Goal: Information Seeking & Learning: Learn about a topic

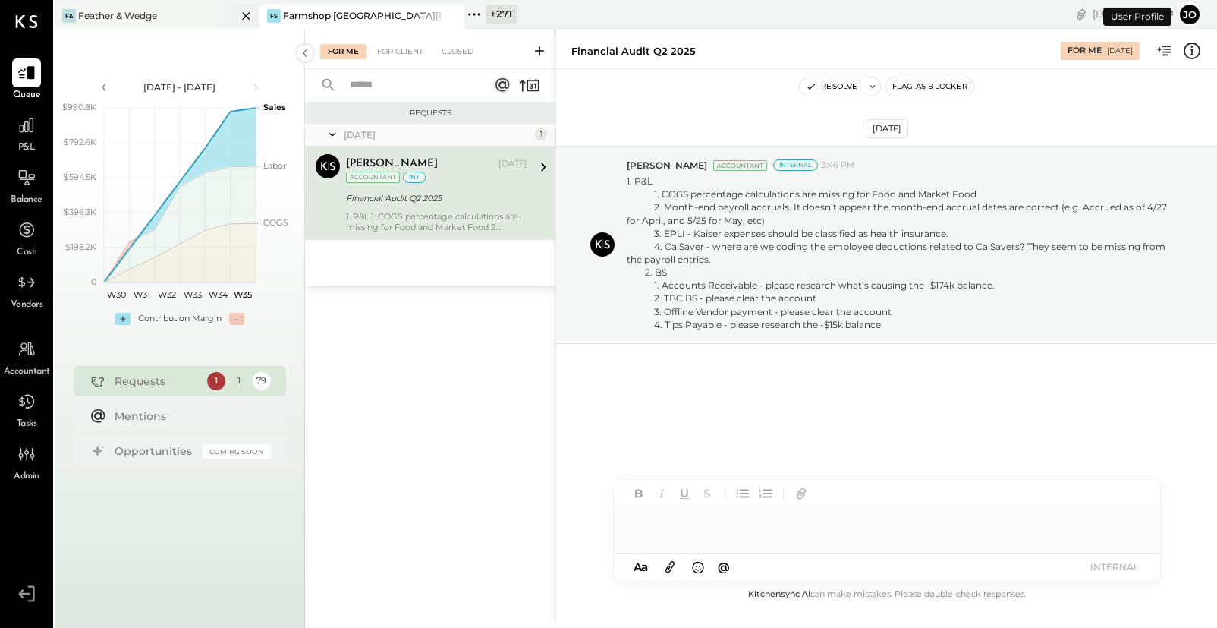
click at [250, 13] on icon at bounding box center [246, 16] width 19 height 18
click at [77, 17] on div "+ 273" at bounding box center [92, 14] width 33 height 19
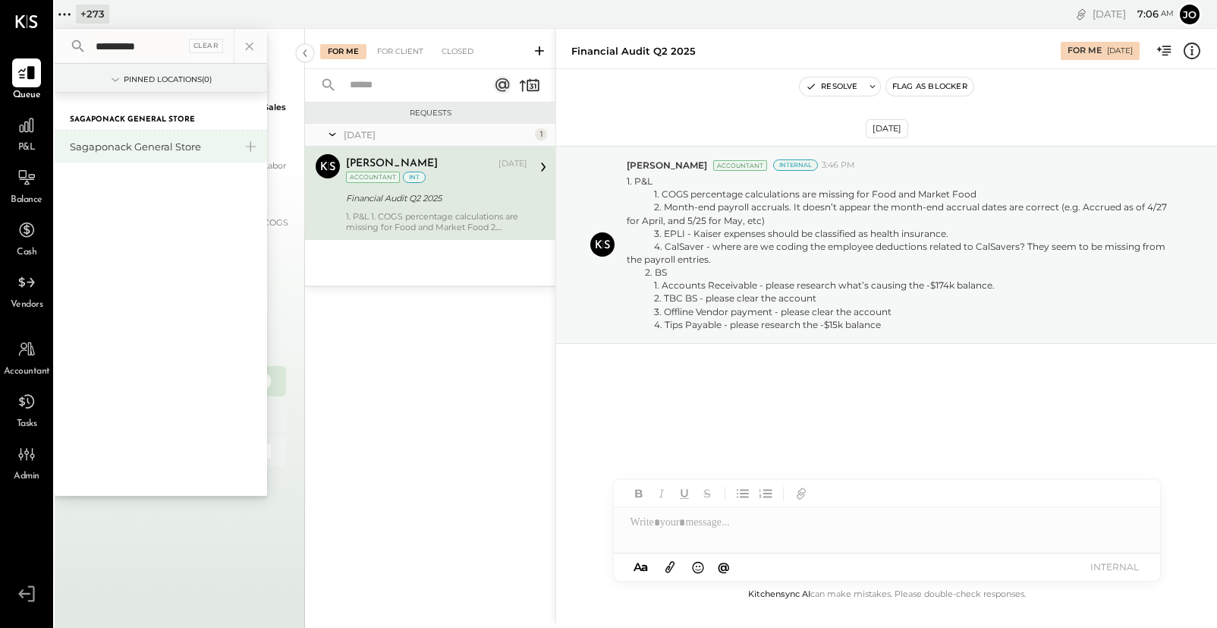
type input "**********"
click at [94, 142] on div "Sagaponack General Store" at bounding box center [152, 147] width 164 height 14
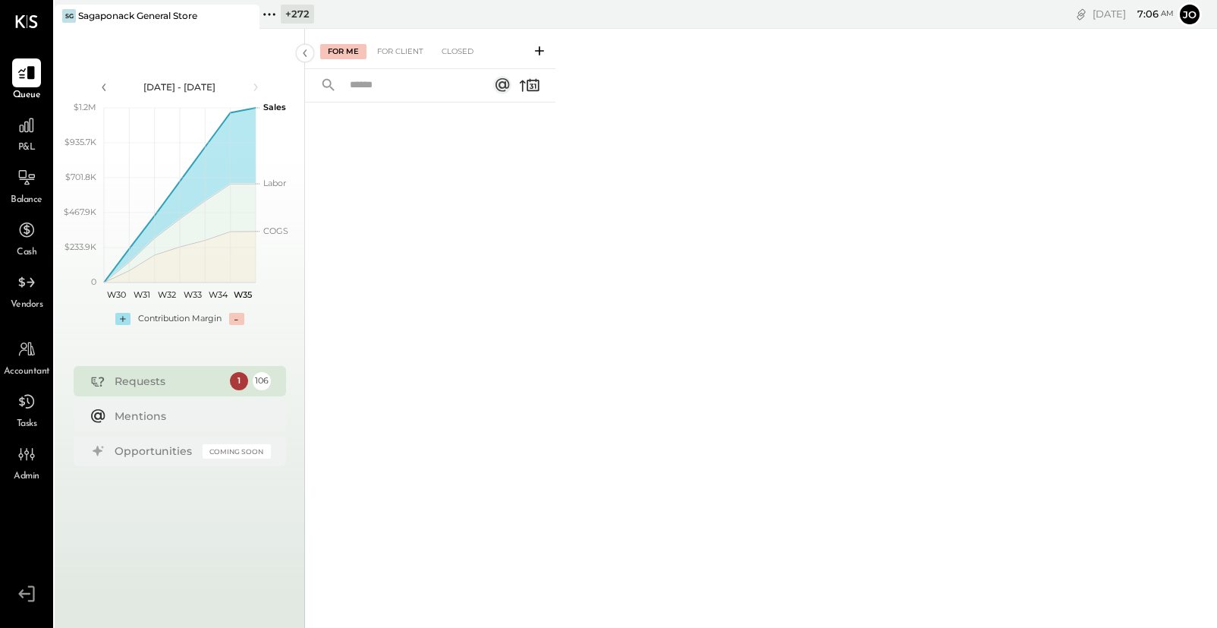
click at [34, 144] on span "P&L" at bounding box center [26, 148] width 17 height 14
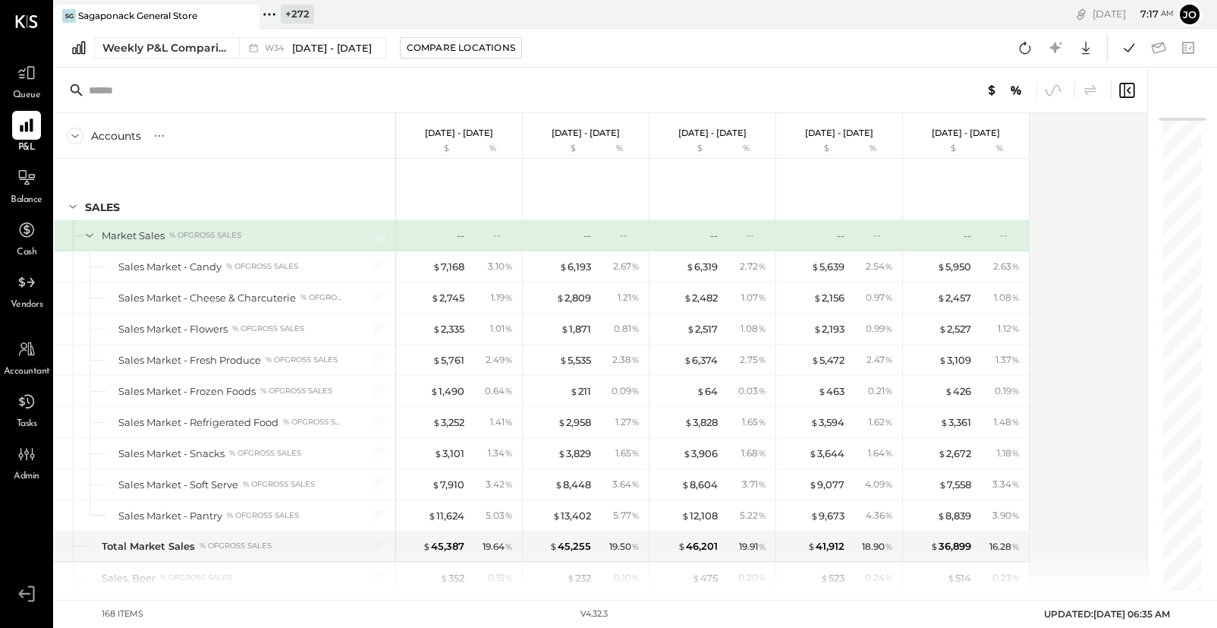
click at [9, 90] on div "Queue" at bounding box center [27, 80] width 44 height 44
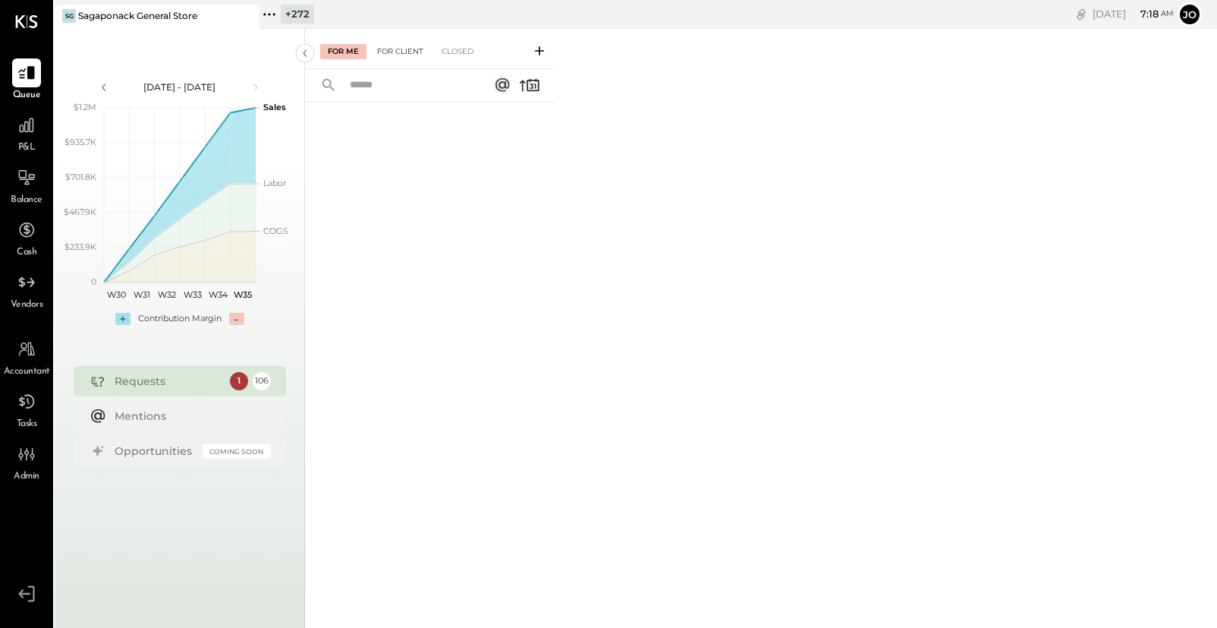
click at [409, 57] on div "For Client" at bounding box center [400, 51] width 61 height 15
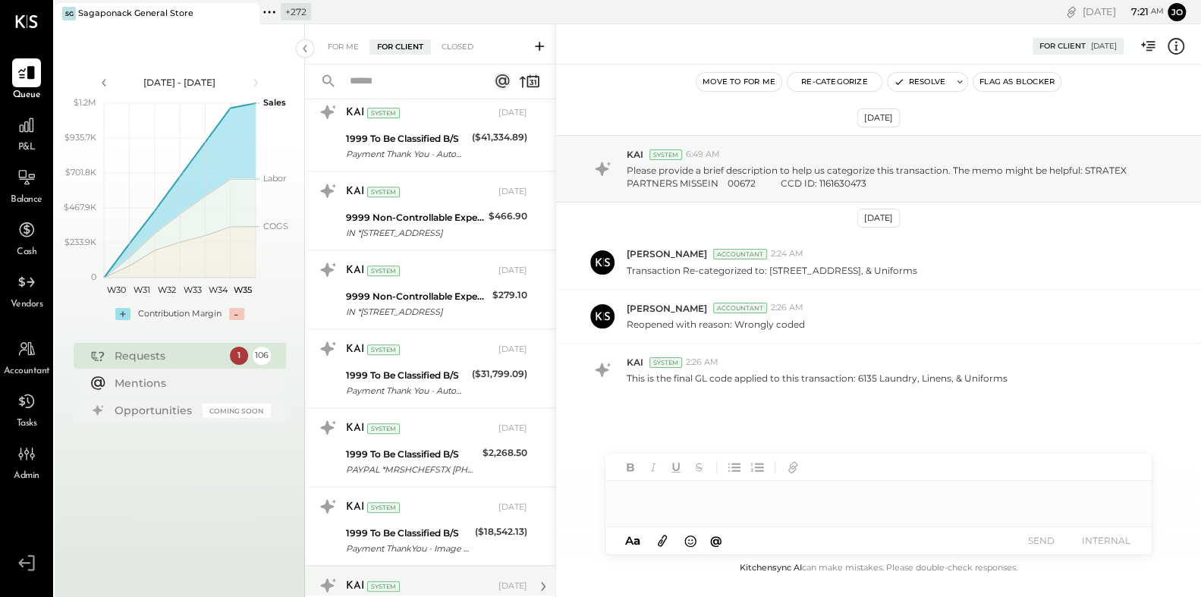
scroll to position [7883, 0]
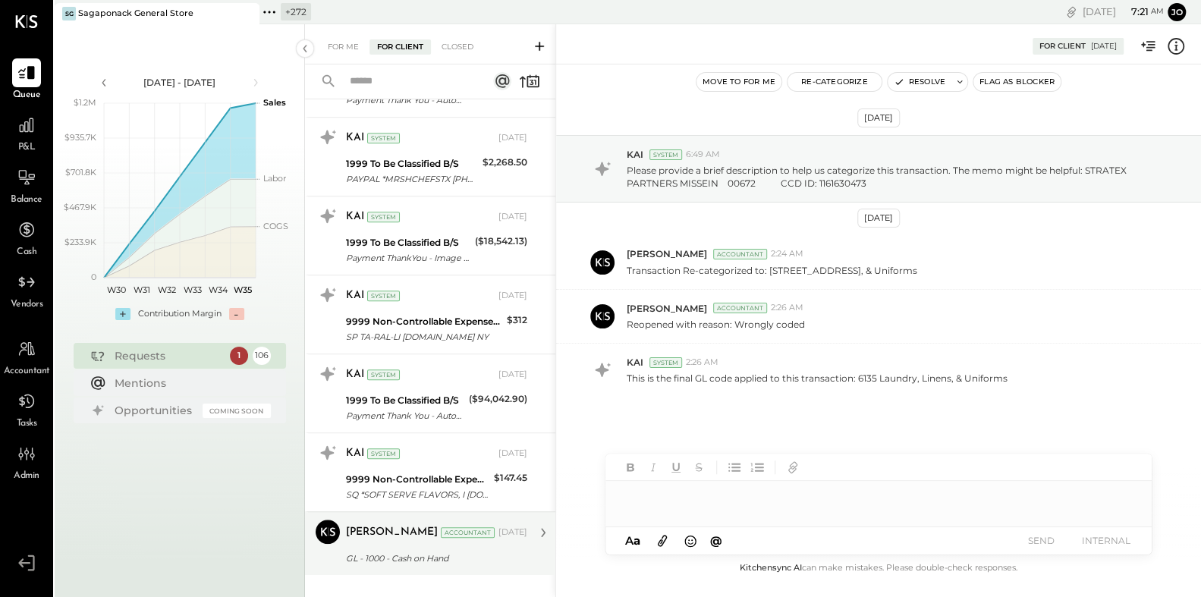
click at [410, 521] on div "Sarang Khandhar Accountant Aug 12, 2025 GL - 1000 - Cash on Hand As of July 31,…" at bounding box center [436, 544] width 181 height 48
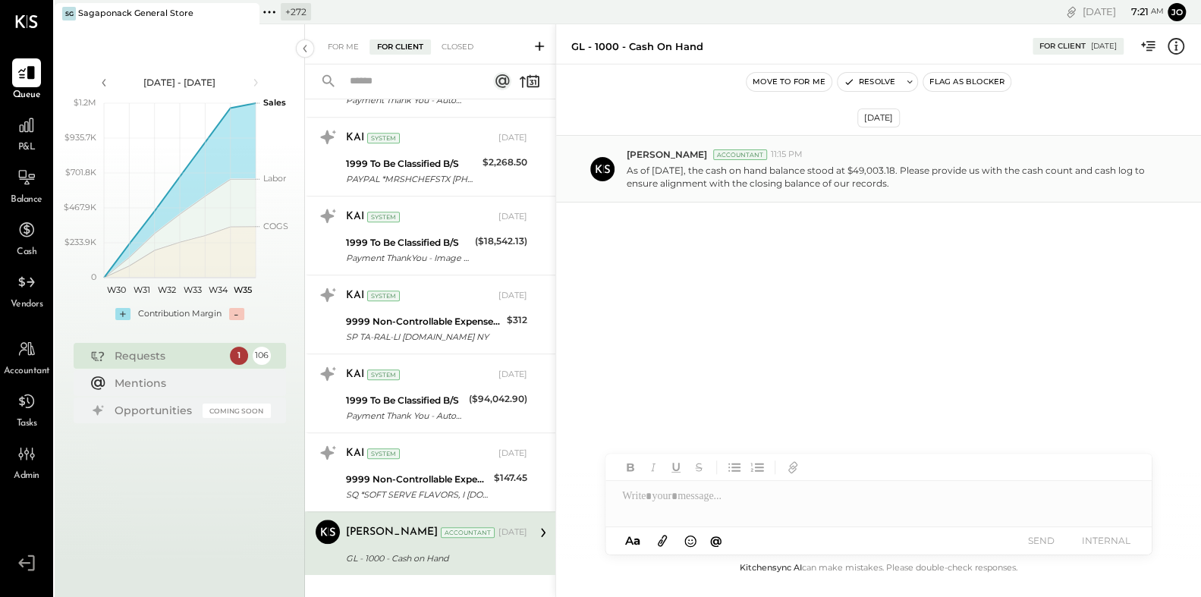
drag, startPoint x: 701, startPoint y: 174, endPoint x: 903, endPoint y: 185, distance: 202.2
click at [902, 184] on p "As of July 31, 2025, the cash on hand balance stood at $49,003.18. Please provi…" at bounding box center [894, 177] width 534 height 26
click at [903, 185] on p "As of July 31, 2025, the cash on hand balance stood at $49,003.18. Please provi…" at bounding box center [894, 177] width 534 height 26
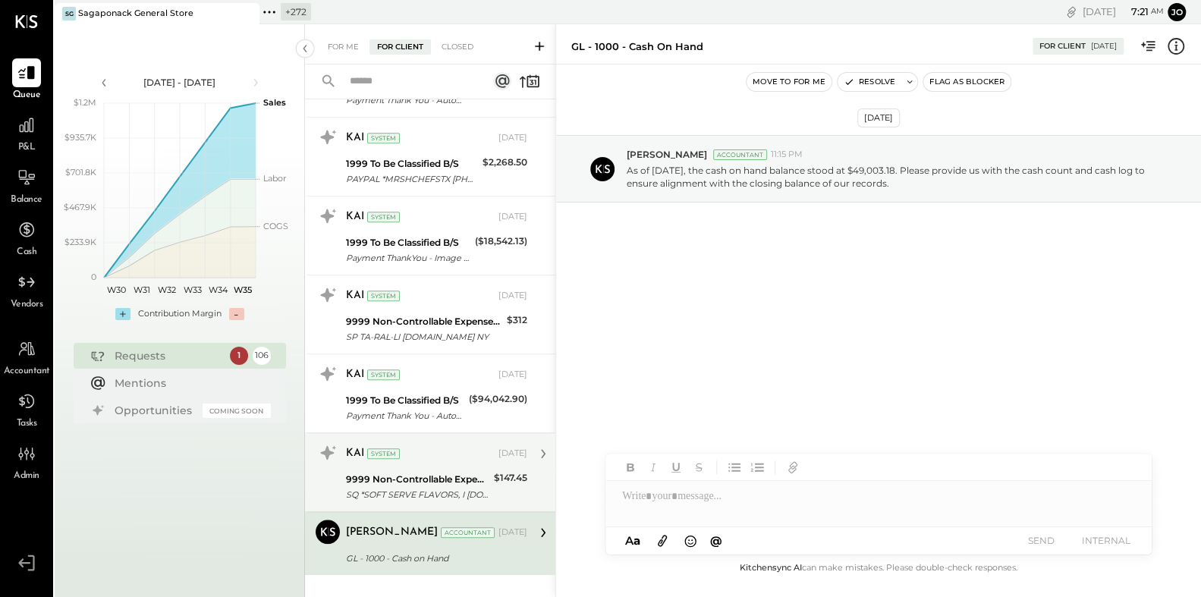
click at [432, 472] on div "9999 Non-Controllable Expenses:Other Income and Expenses:To Be Classified P&L" at bounding box center [417, 479] width 143 height 15
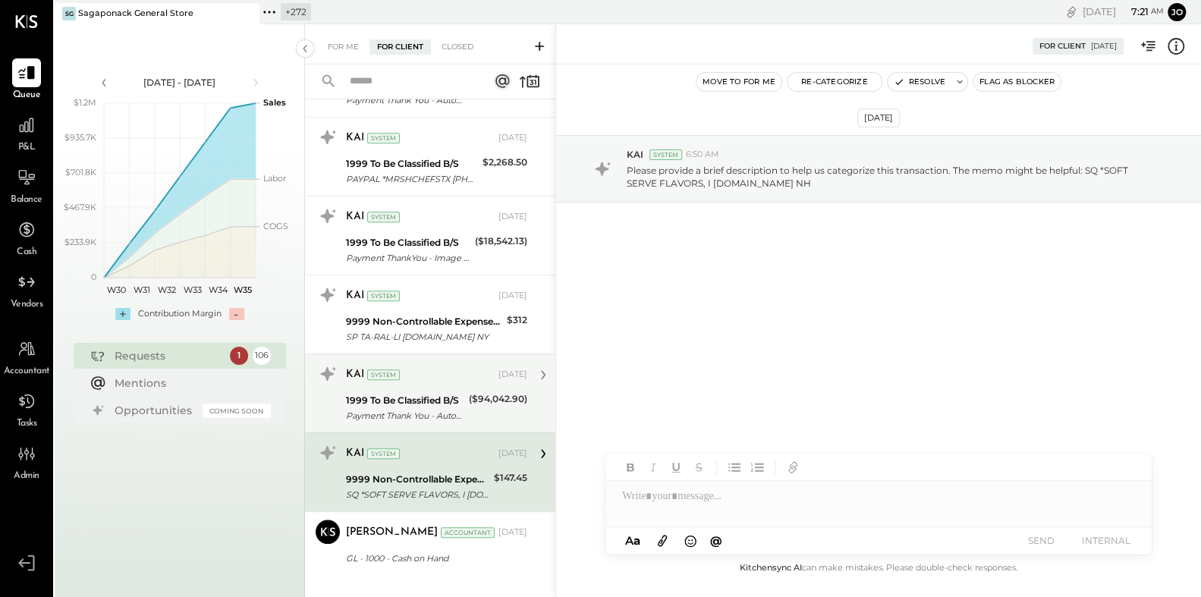
click at [411, 393] on div "1999 To Be Classified B/S" at bounding box center [405, 400] width 118 height 15
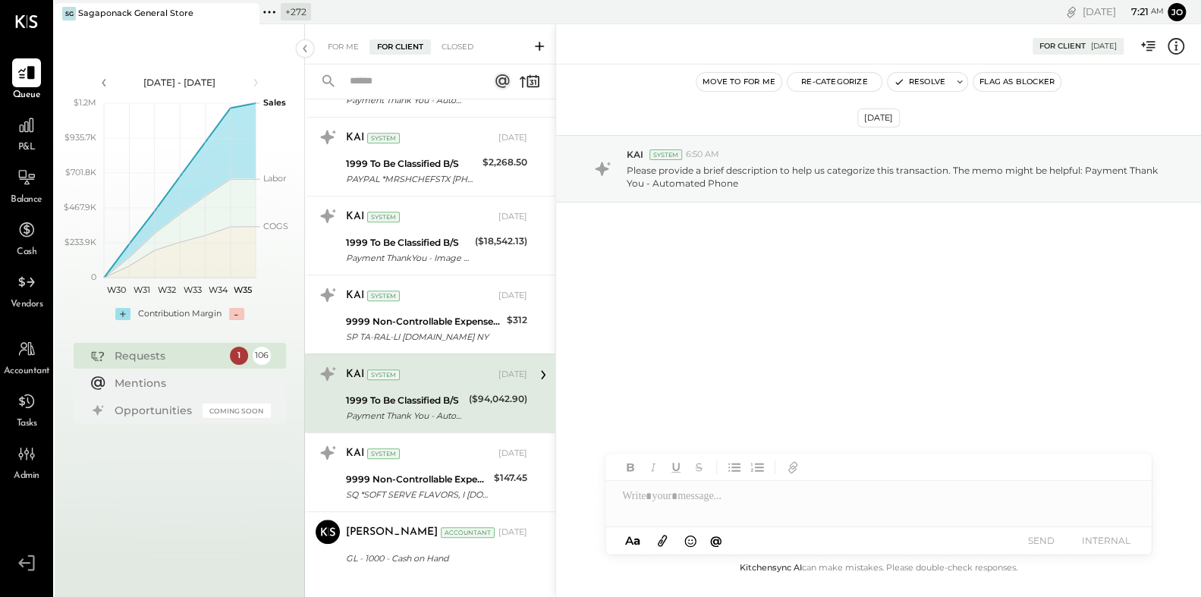
click at [1182, 52] on icon at bounding box center [1176, 46] width 20 height 20
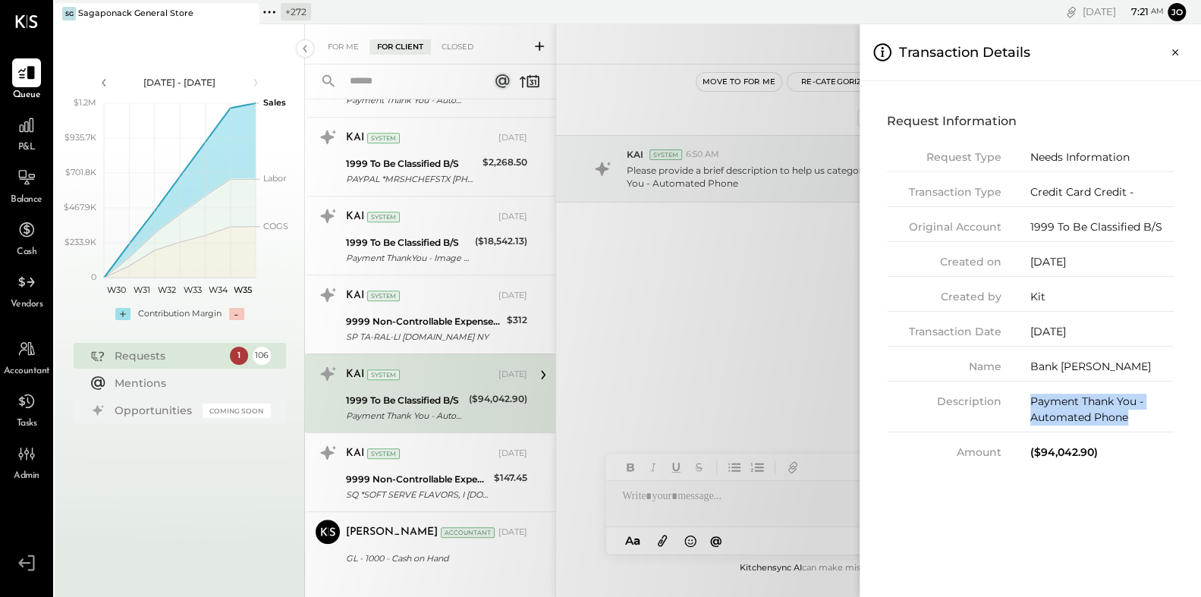
drag, startPoint x: 1037, startPoint y: 396, endPoint x: 1175, endPoint y: 425, distance: 141.1
click at [1175, 425] on div "Request Information Request Type Needs Information Transaction Type Credit Card…" at bounding box center [1030, 284] width 317 height 382
drag, startPoint x: 1028, startPoint y: 365, endPoint x: 1110, endPoint y: 365, distance: 82.7
click at [1110, 365] on div "Name Bank Goldman" at bounding box center [1030, 370] width 287 height 23
drag, startPoint x: 1023, startPoint y: 401, endPoint x: 1147, endPoint y: 413, distance: 124.2
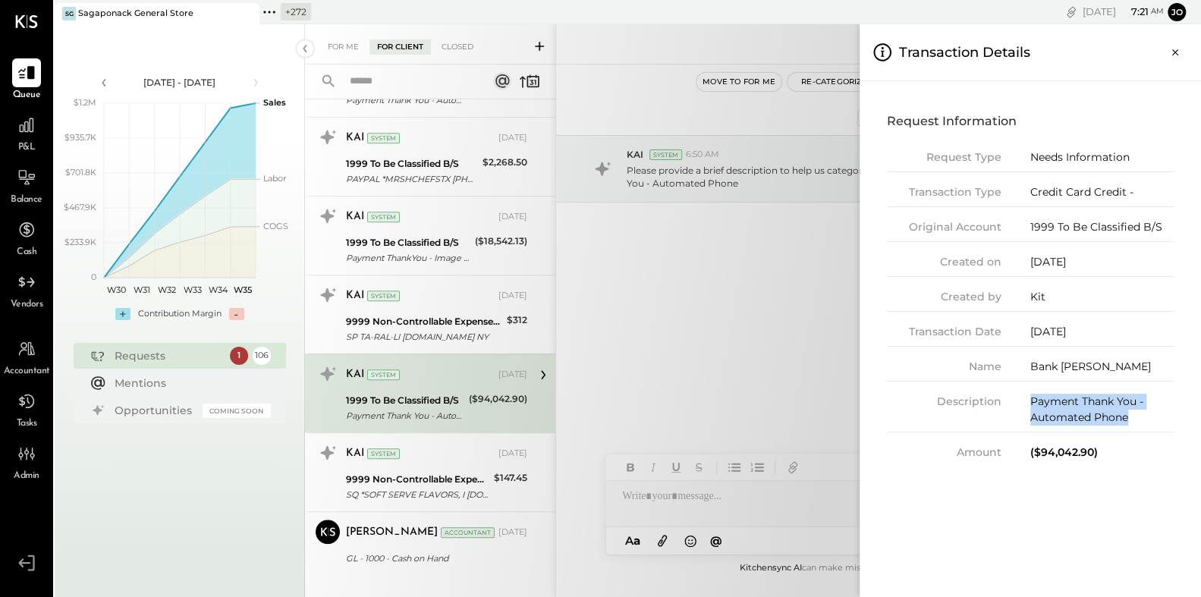
click at [1147, 413] on div "Description Payment Thank You - Automated Phone" at bounding box center [1030, 413] width 287 height 39
click at [1039, 192] on div "Credit Card Credit -" at bounding box center [1102, 192] width 143 height 16
click at [419, 299] on div "For Me For Client Closed Urgent Blockers May 25 1 Janvi Soni Accountant Janvi S…" at bounding box center [753, 310] width 896 height 573
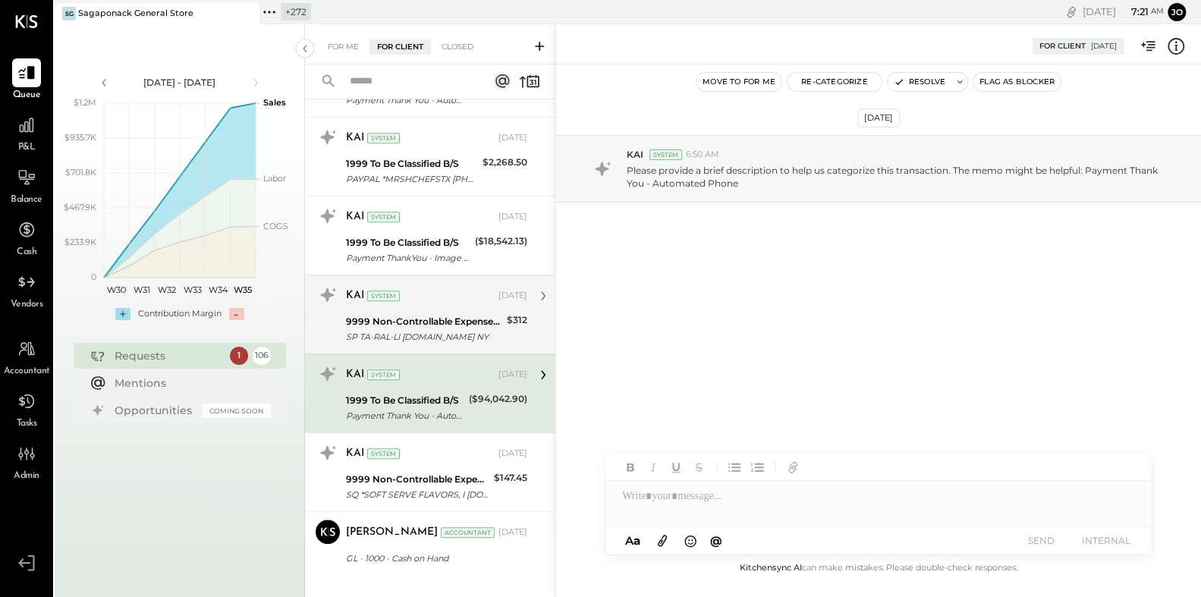
click at [425, 314] on div "9999 Non-Controllable Expenses:Other Income and Expenses:To Be Classified P&L" at bounding box center [424, 321] width 156 height 15
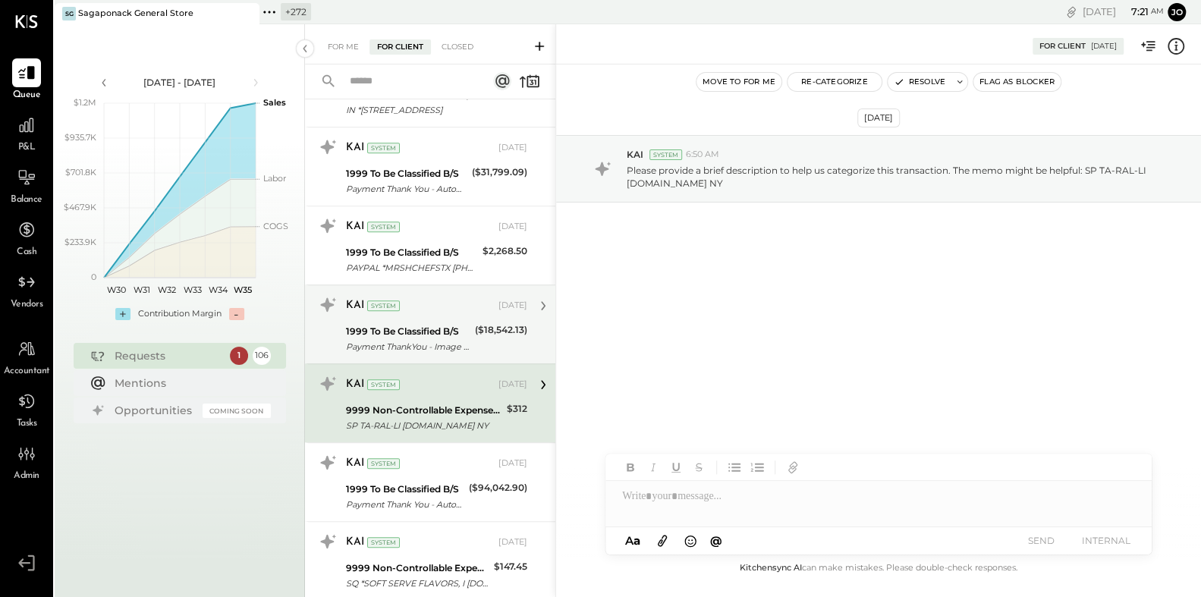
scroll to position [7791, 0]
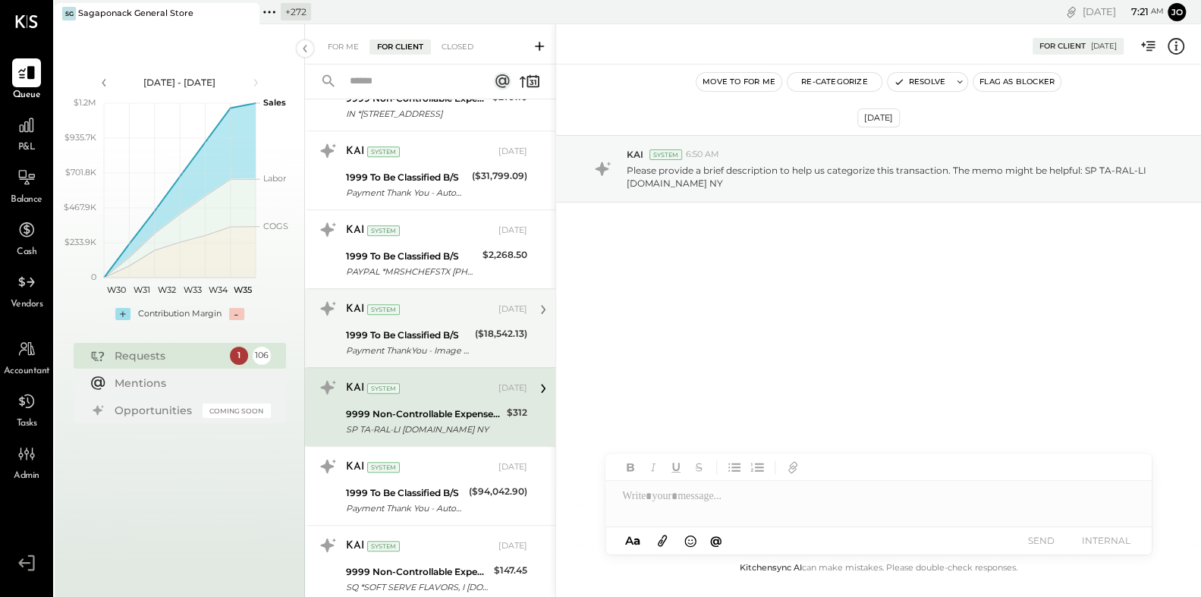
click at [429, 297] on div "KAI System Aug 11, 2025" at bounding box center [436, 310] width 181 height 26
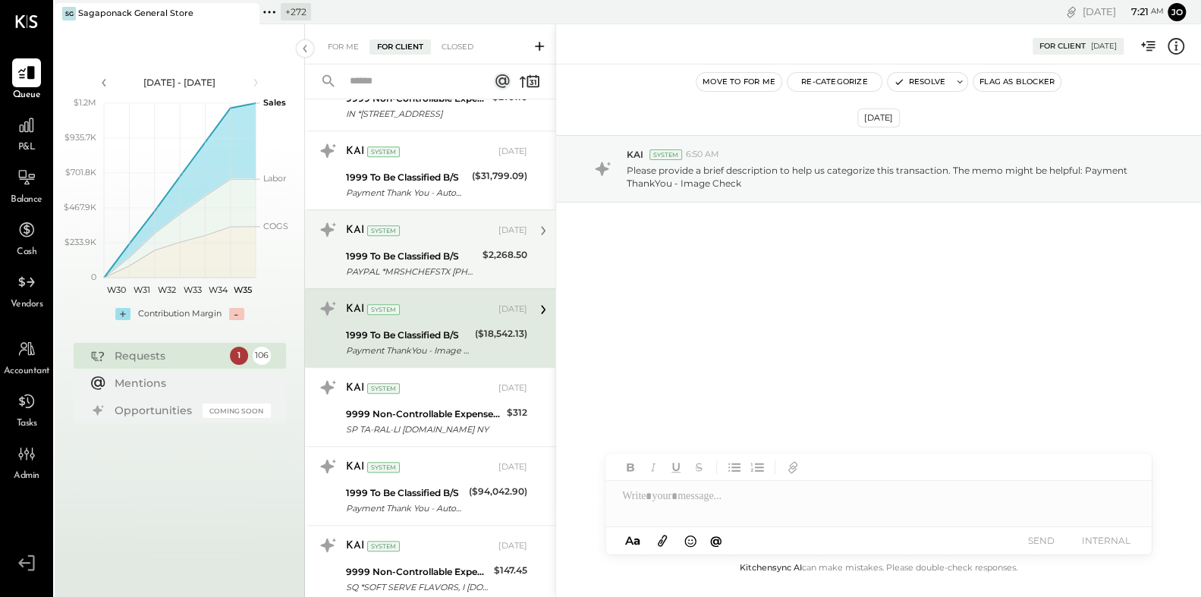
click at [430, 249] on div "1999 To Be Classified B/S" at bounding box center [412, 256] width 132 height 15
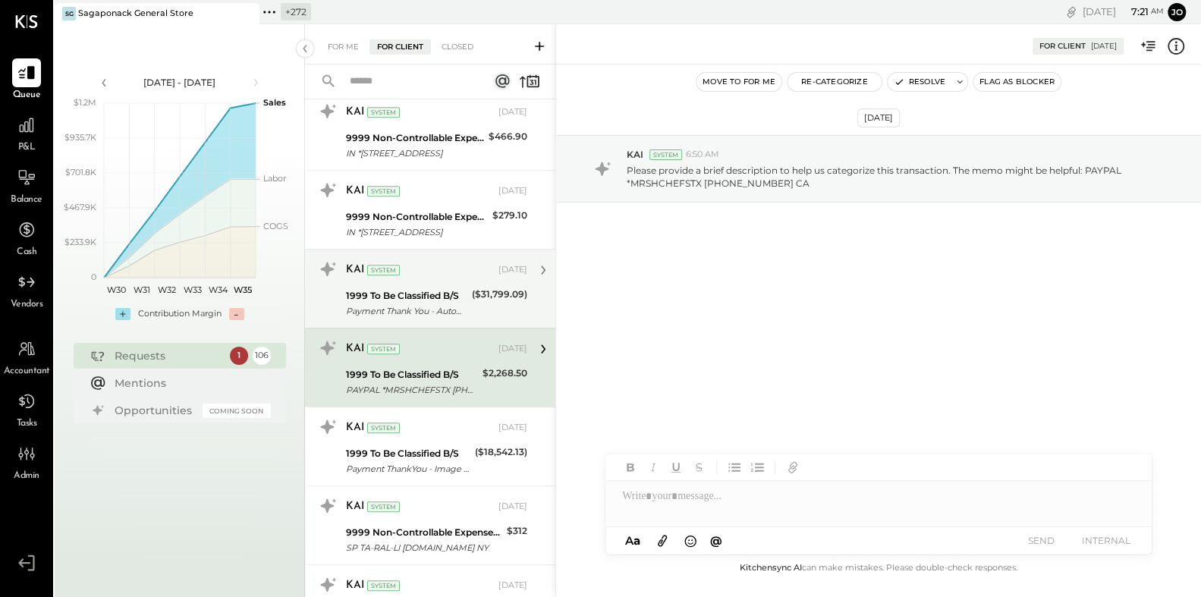
scroll to position [7666, 0]
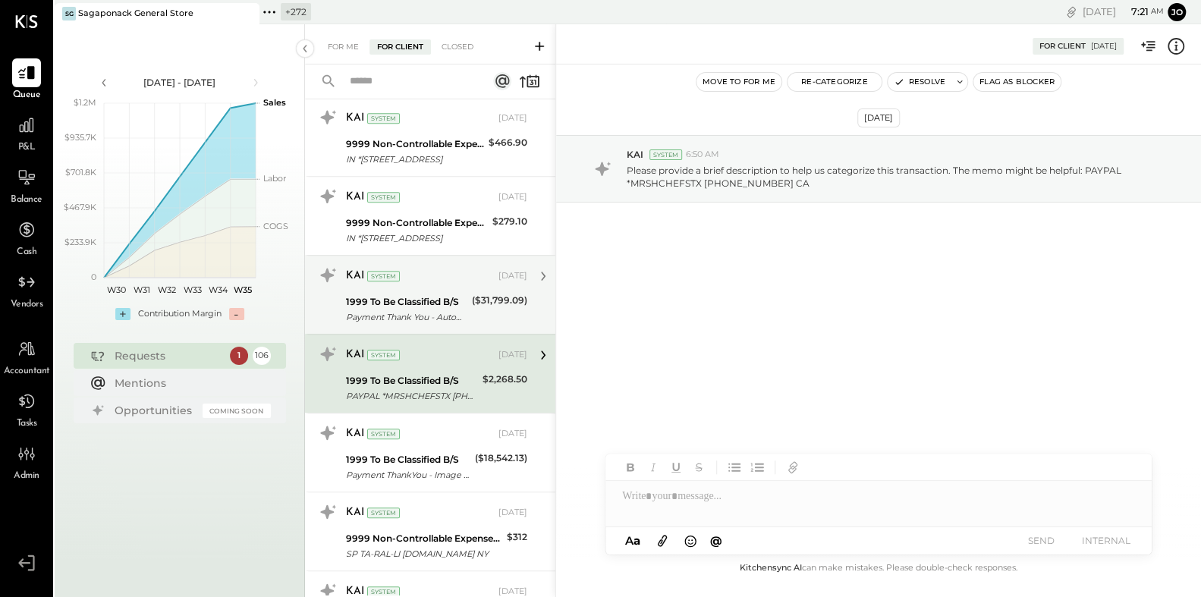
click at [437, 310] on div "Payment Thank You - Automated Phone" at bounding box center [406, 317] width 121 height 15
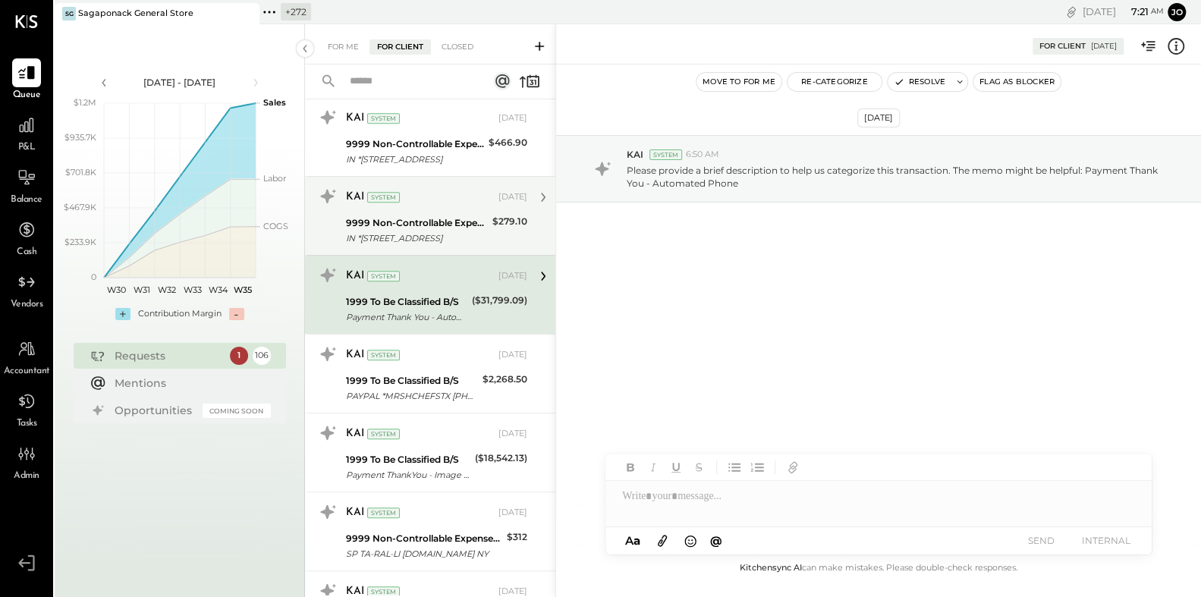
click at [437, 225] on div "KAI System Aug 11, 2025 9999 Non-Controllable Expenses:Other Income and Expense…" at bounding box center [430, 215] width 250 height 79
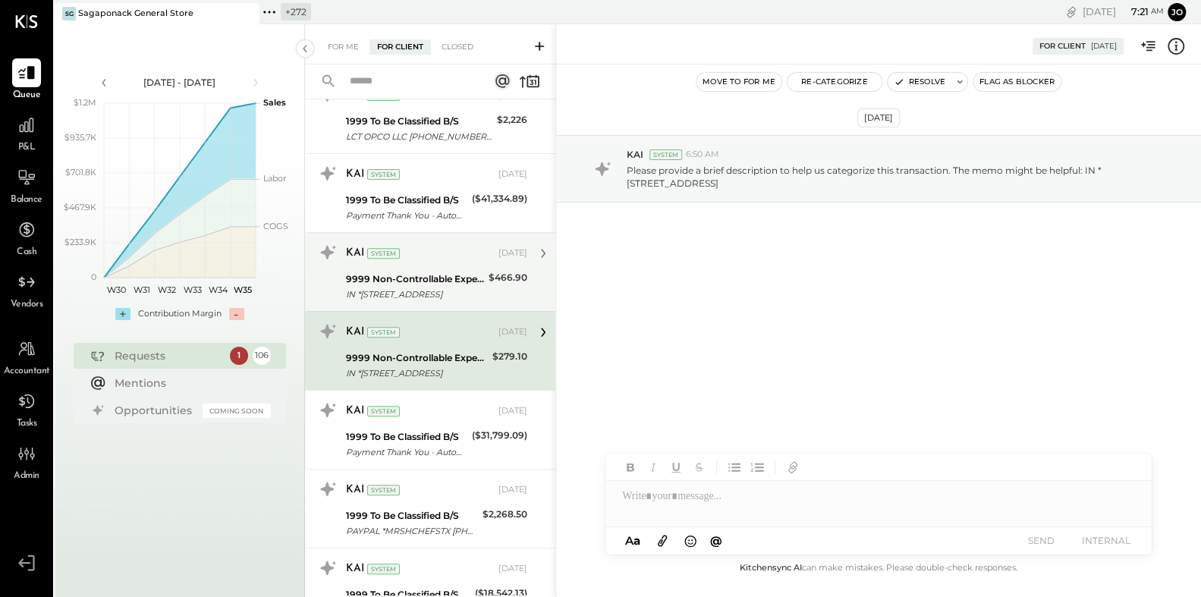
scroll to position [7522, 0]
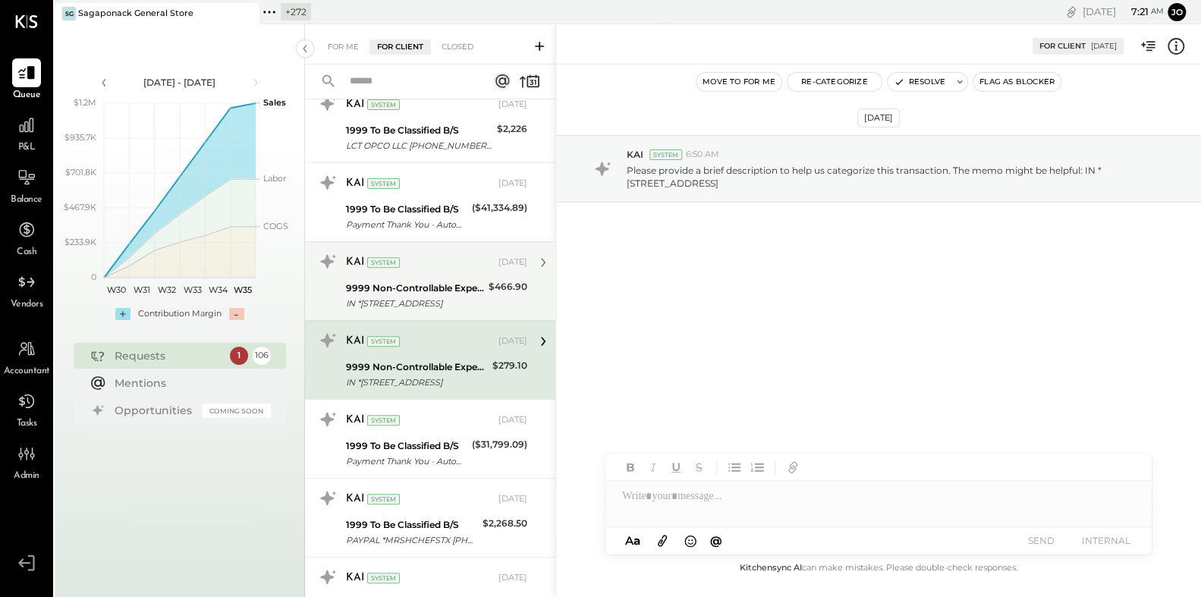
click at [435, 281] on div "9999 Non-Controllable Expenses:Other Income and Expenses:To Be Classified P&L" at bounding box center [415, 288] width 138 height 15
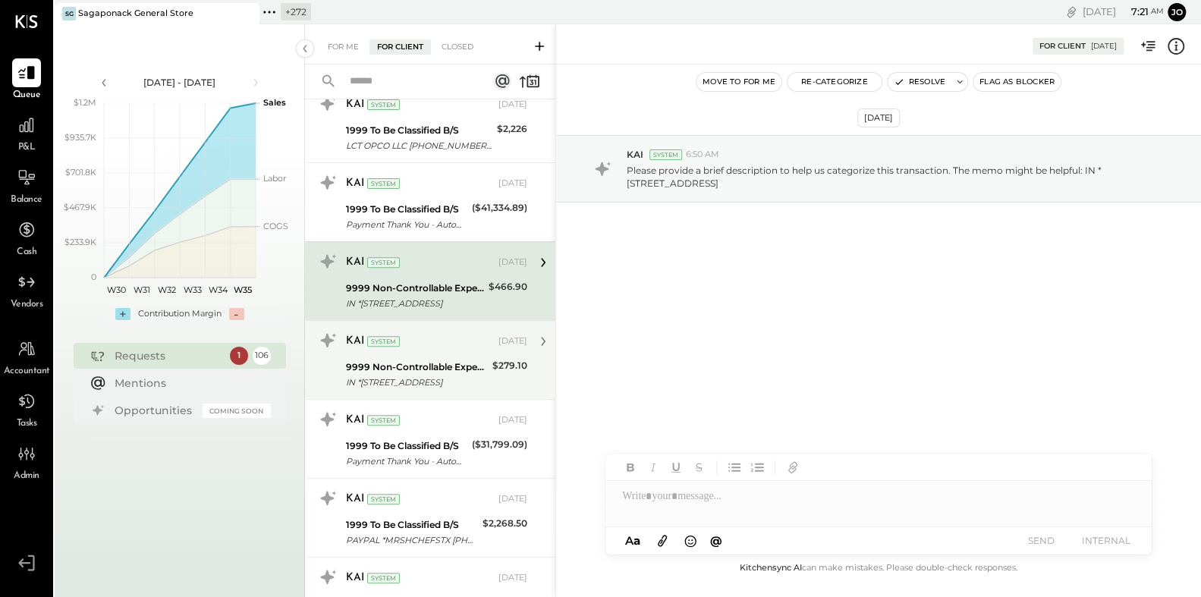
click at [442, 334] on div "KAI System" at bounding box center [420, 341] width 149 height 15
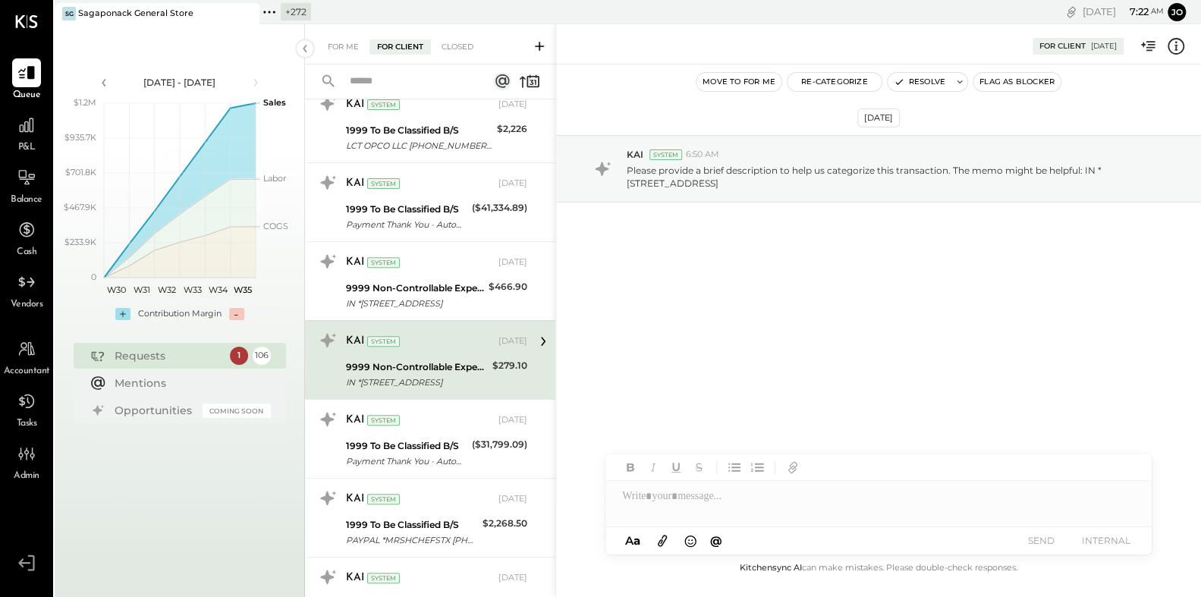
click at [1183, 49] on icon at bounding box center [1176, 46] width 17 height 17
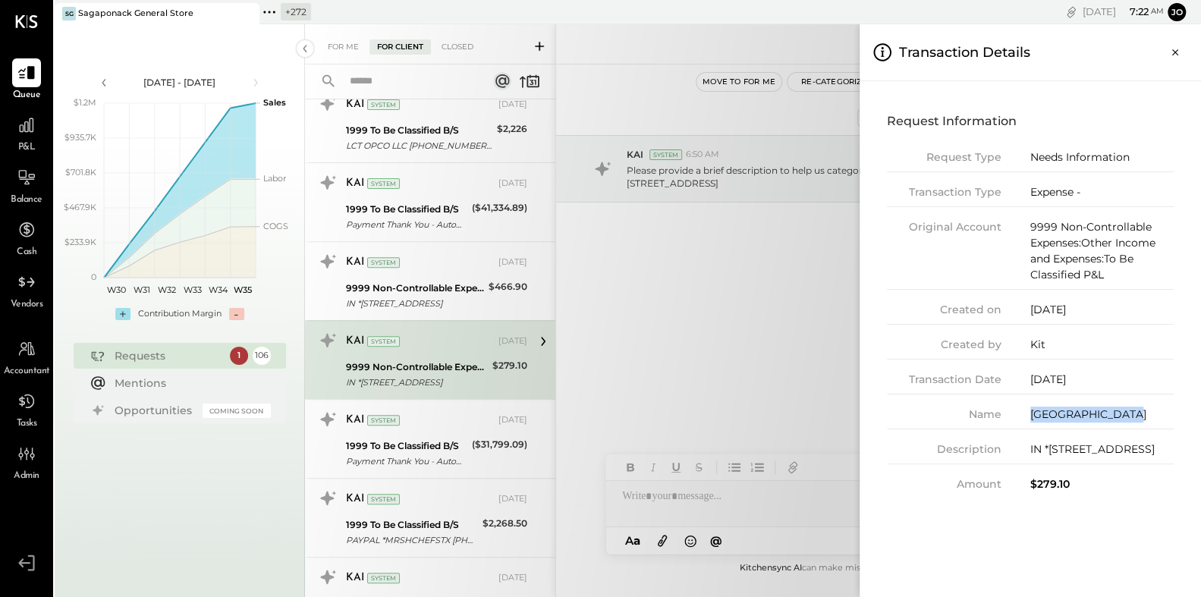
drag, startPoint x: 1033, startPoint y: 409, endPoint x: 1122, endPoint y: 409, distance: 89.5
click at [1122, 409] on div "Mattituck Main Road" at bounding box center [1102, 415] width 143 height 16
click at [1098, 348] on div "Kit" at bounding box center [1102, 345] width 143 height 16
drag, startPoint x: 912, startPoint y: 381, endPoint x: 1121, endPoint y: 379, distance: 208.7
click at [1121, 380] on div "Transaction Date 06/18/2025" at bounding box center [1030, 383] width 287 height 23
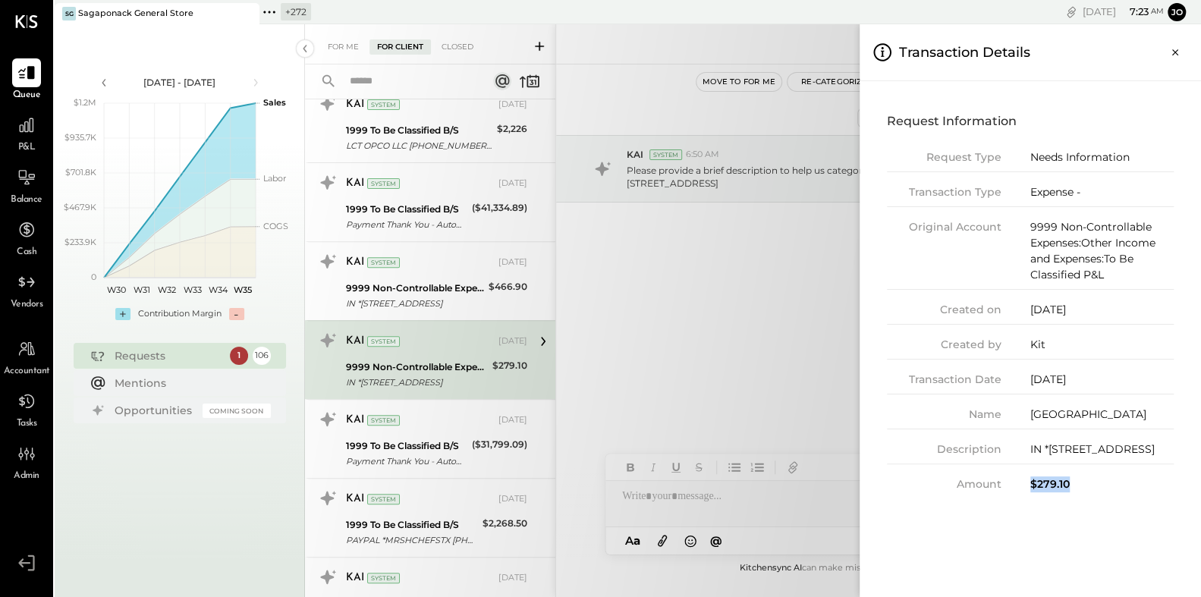
drag, startPoint x: 1027, startPoint y: 496, endPoint x: 1082, endPoint y: 496, distance: 55.4
click at [1082, 493] on div "Amount $279.10" at bounding box center [1030, 485] width 287 height 16
drag, startPoint x: 1021, startPoint y: 443, endPoint x: 1140, endPoint y: 470, distance: 122.1
click at [1140, 464] on div "Description IN *MATTITUCK MAIN ROAD L 631-2981963 NY" at bounding box center [1030, 453] width 287 height 23
drag, startPoint x: 1028, startPoint y: 227, endPoint x: 1062, endPoint y: 227, distance: 34.1
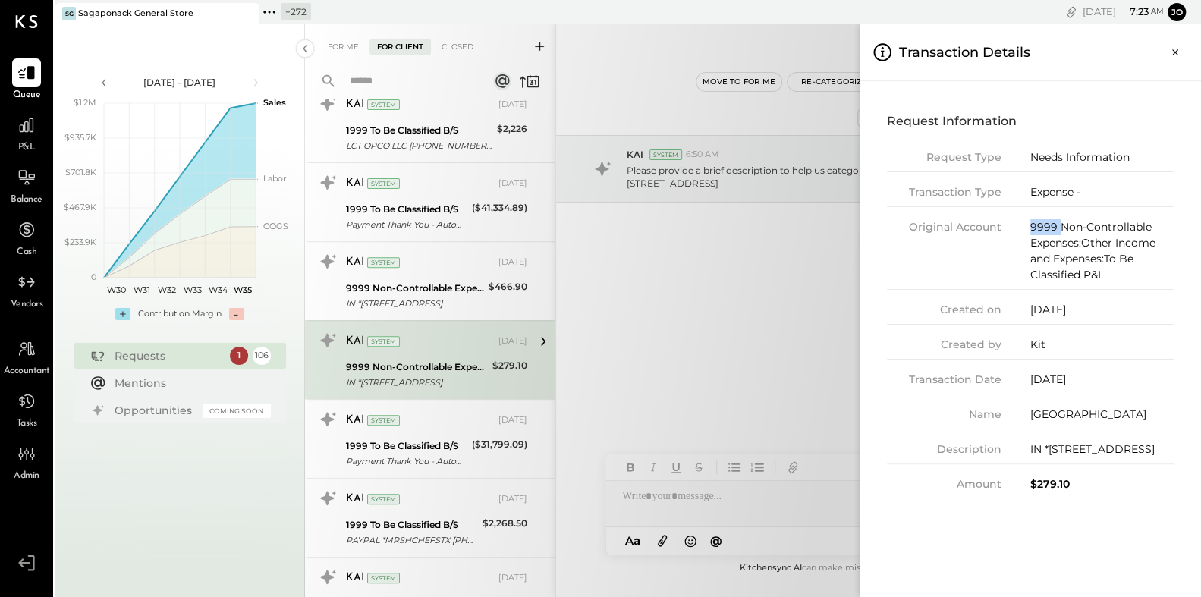
click at [1062, 227] on div "Original Account 9999 Non-Controllable Expenses:Other Income and Expenses:To Be…" at bounding box center [1030, 254] width 287 height 71
drag, startPoint x: 1019, startPoint y: 493, endPoint x: 1096, endPoint y: 493, distance: 76.6
click at [1096, 493] on div "Amount $279.10" at bounding box center [1030, 485] width 287 height 16
click at [1096, 493] on div "$279.10" at bounding box center [1102, 485] width 143 height 16
drag, startPoint x: 1026, startPoint y: 225, endPoint x: 1119, endPoint y: 276, distance: 106.3
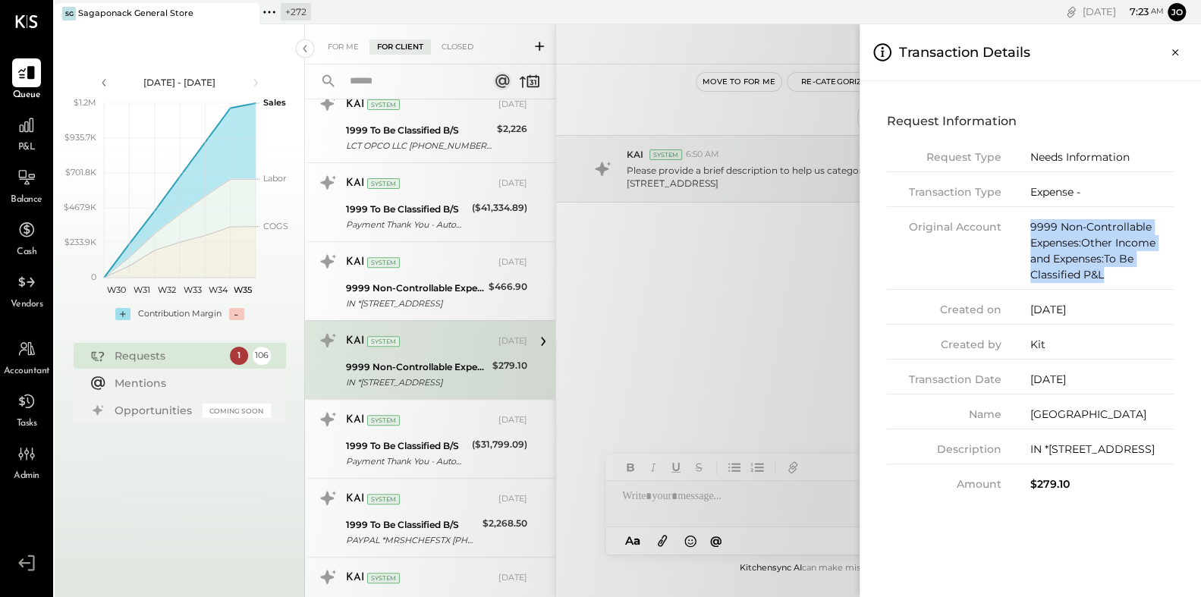
click at [1119, 276] on div "Original Account 9999 Non-Controllable Expenses:Other Income and Expenses:To Be…" at bounding box center [1030, 254] width 287 height 71
click at [1057, 413] on div "Mattituck Main Road" at bounding box center [1102, 415] width 143 height 16
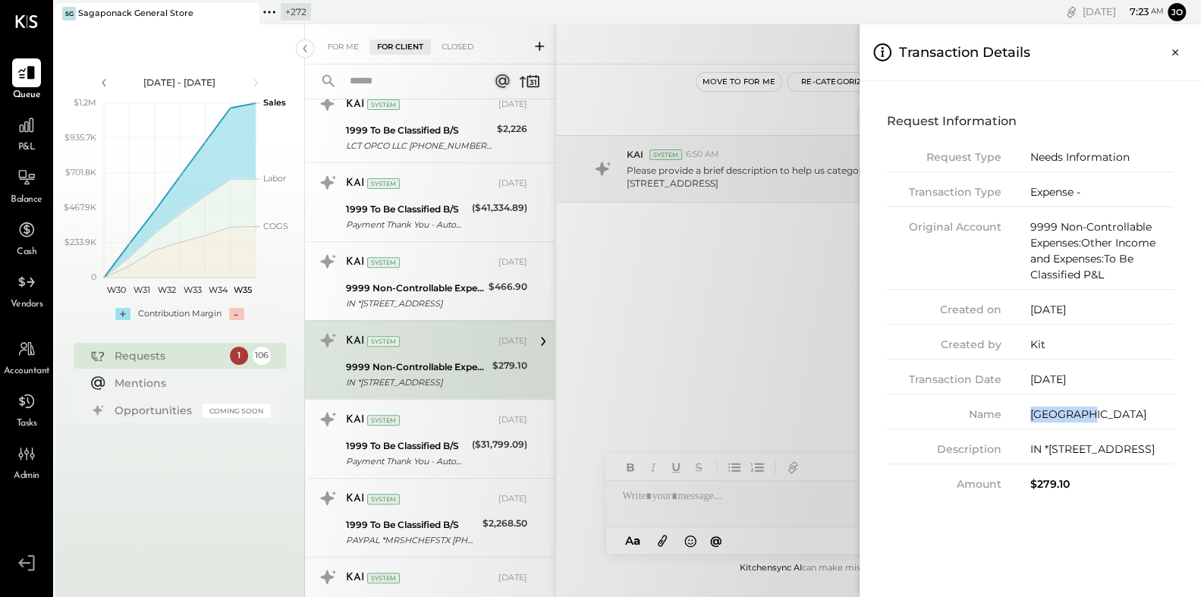
click at [1057, 413] on div "Mattituck Main Road" at bounding box center [1102, 415] width 143 height 16
copy div "Mattituck"
click at [1043, 493] on div "$279.10" at bounding box center [1102, 485] width 143 height 16
click at [1024, 346] on div "Created by Kit" at bounding box center [1030, 348] width 287 height 23
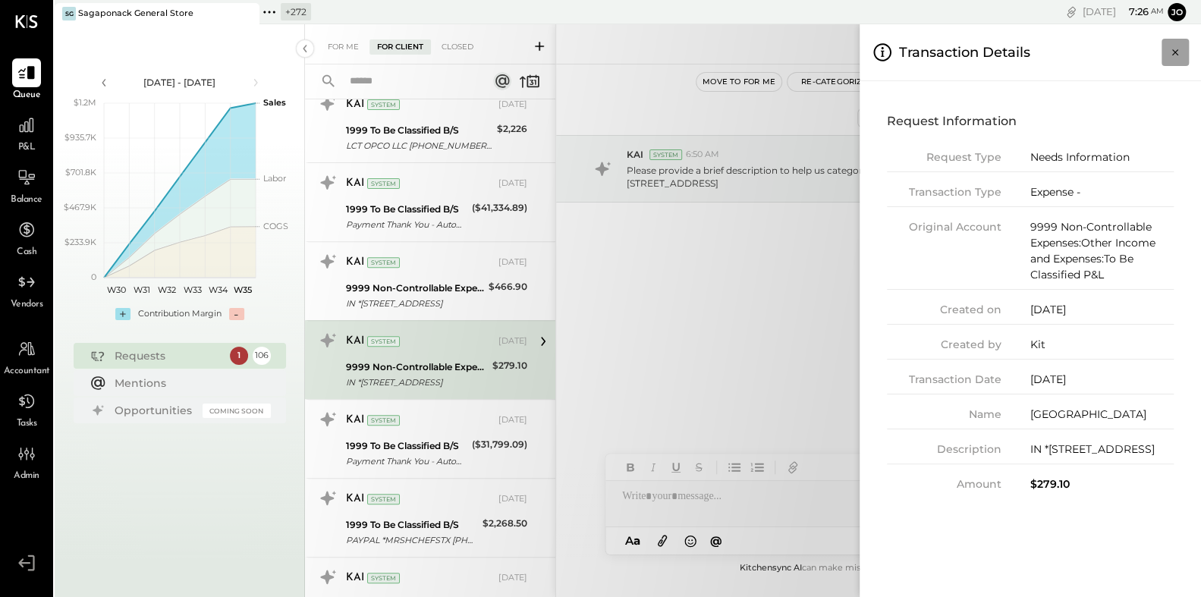
click at [1174, 50] on icon "Close panel" at bounding box center [1175, 52] width 15 height 15
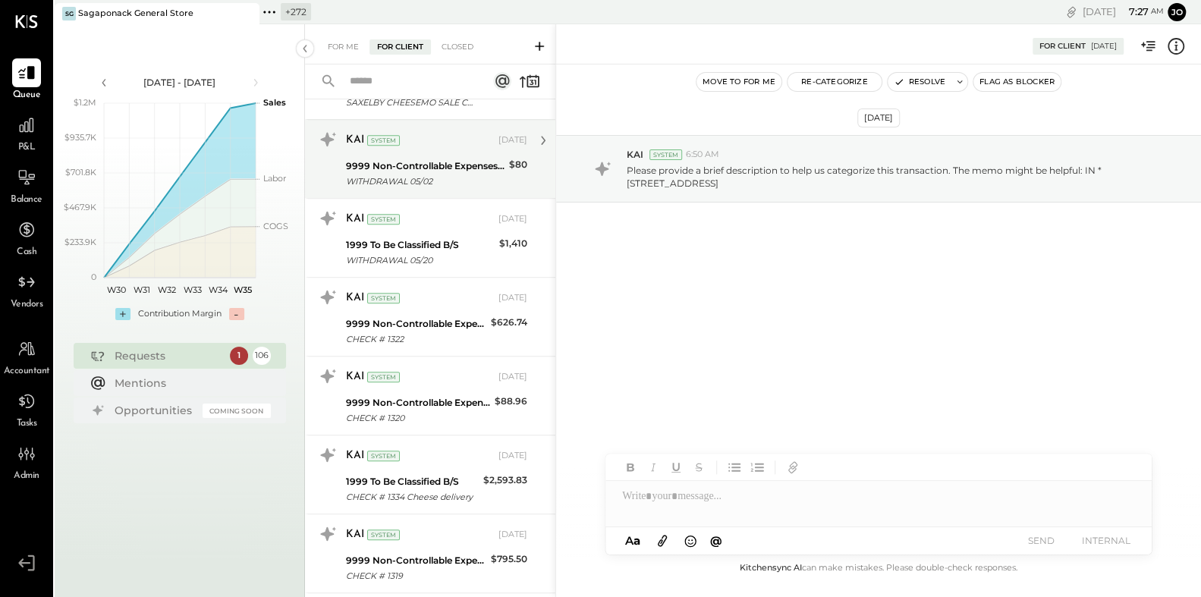
scroll to position [770, 0]
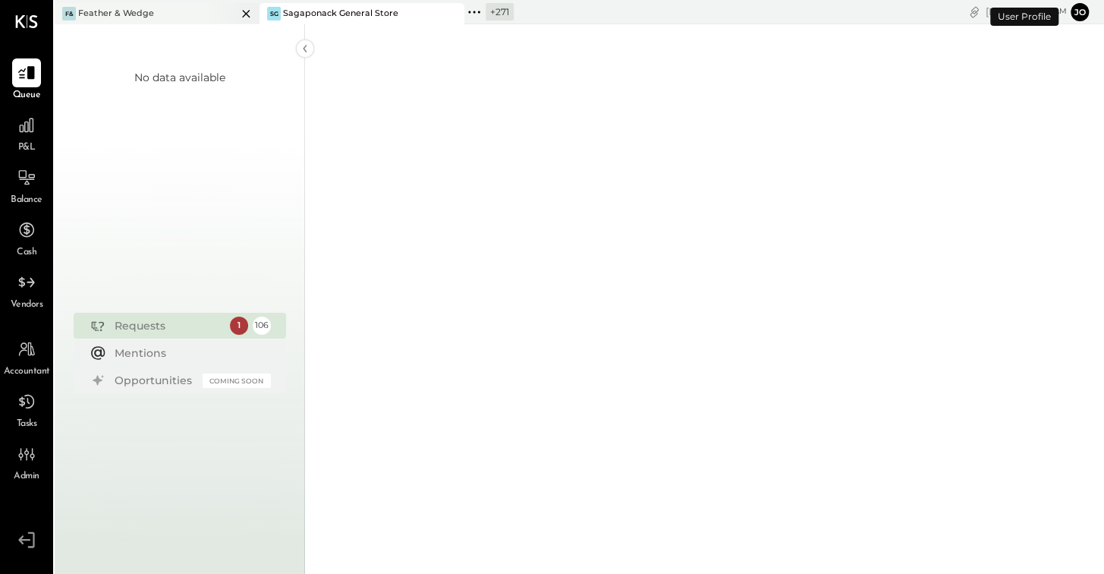
click at [246, 13] on icon at bounding box center [246, 14] width 8 height 8
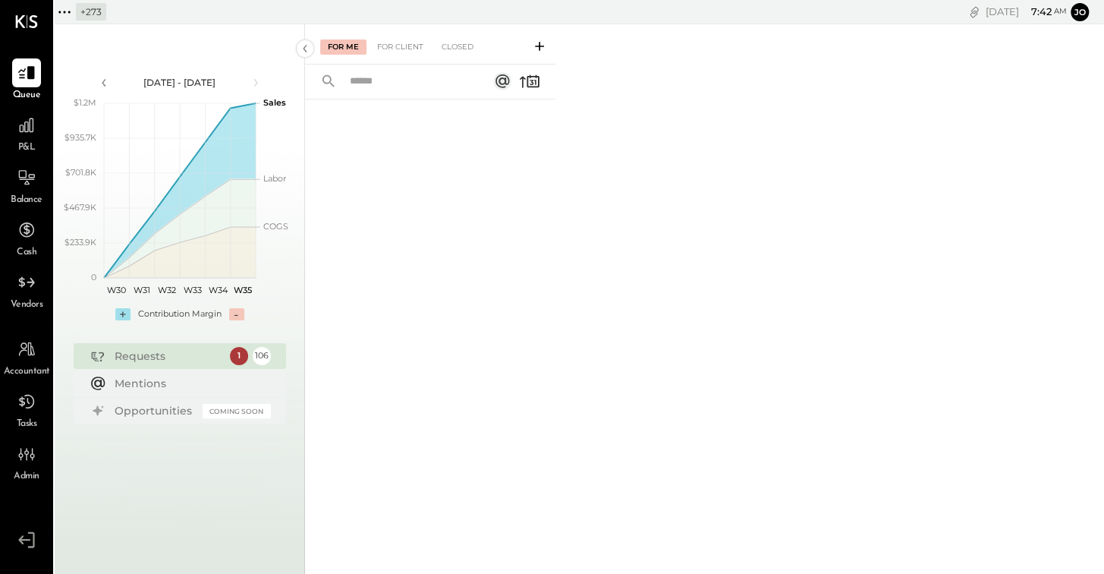
click at [70, 13] on icon at bounding box center [65, 12] width 20 height 20
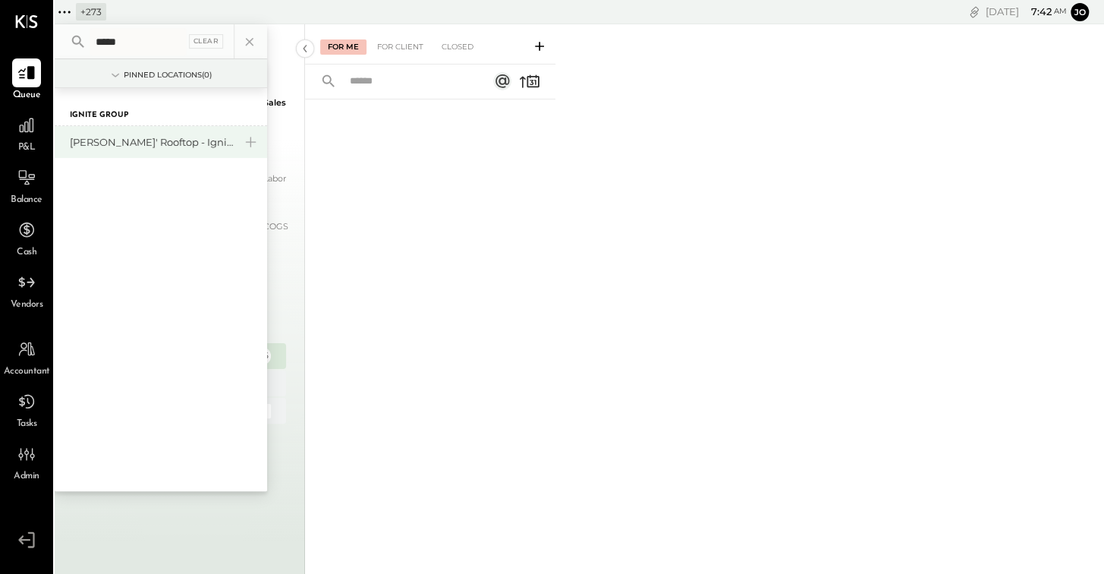
type input "*****"
click at [139, 147] on div "[PERSON_NAME]' Rooftop - Ignite" at bounding box center [152, 142] width 164 height 14
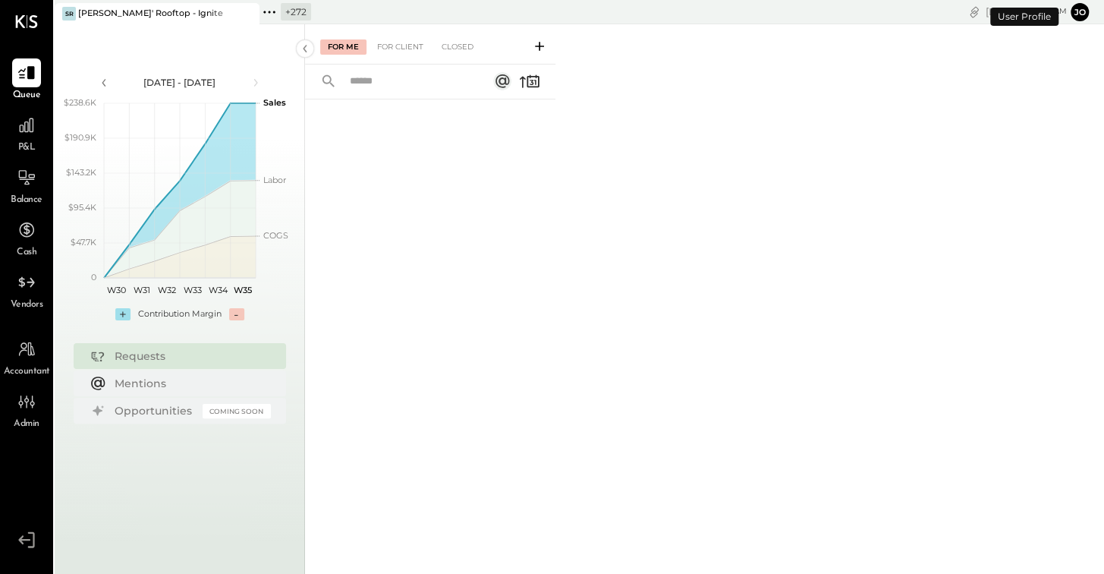
click at [15, 140] on div "P&L" at bounding box center [26, 133] width 29 height 44
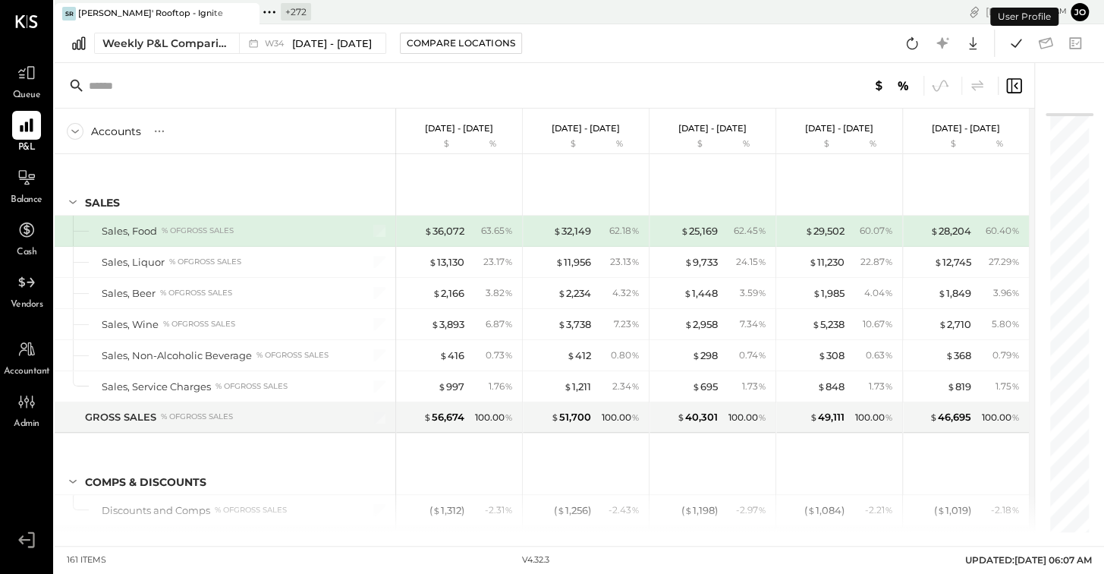
click at [178, 59] on div "Weekly P&L Comparison W34 Aug 18 - 24, 2025 Compare Locations Google Sheets Exc…" at bounding box center [580, 43] width 1050 height 39
click at [176, 49] on div "Weekly P&L Comparison" at bounding box center [165, 43] width 127 height 15
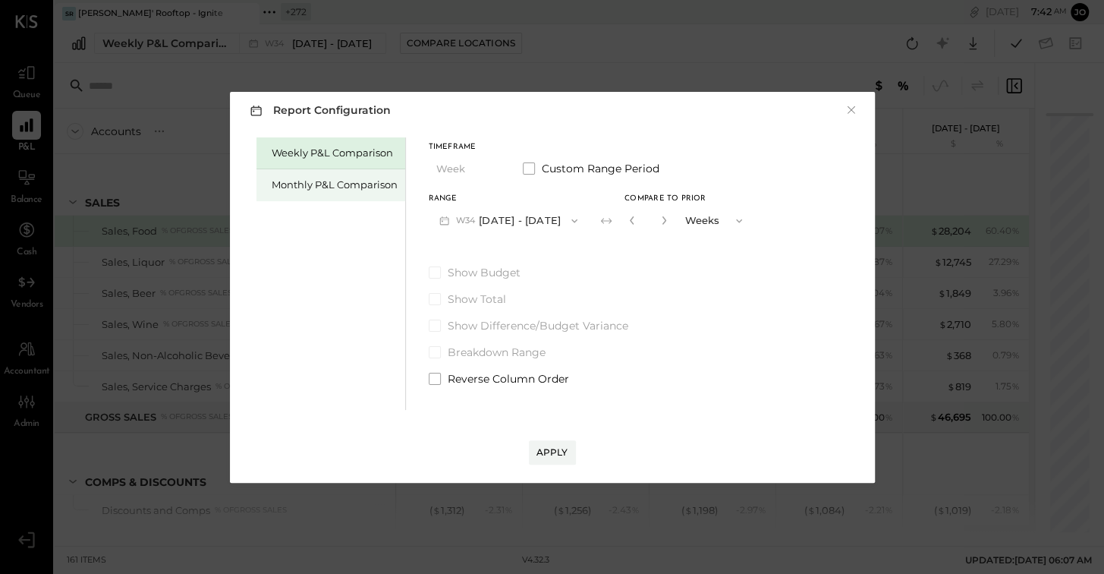
click at [308, 189] on div "Monthly P&L Comparison" at bounding box center [335, 185] width 126 height 14
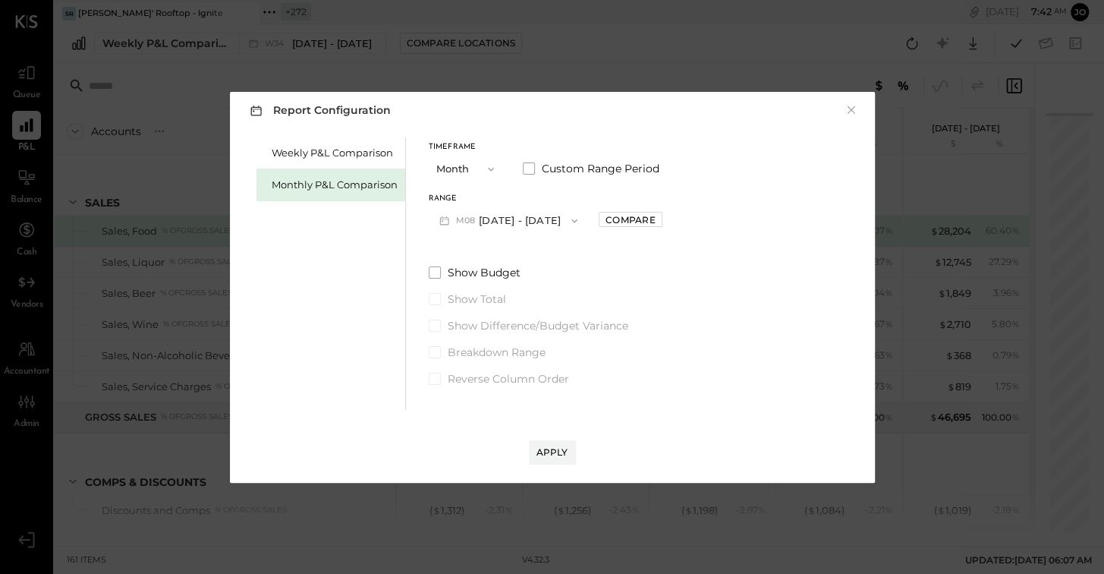
click at [506, 221] on button "M08 Aug 1 - 31, 2025" at bounding box center [509, 220] width 160 height 28
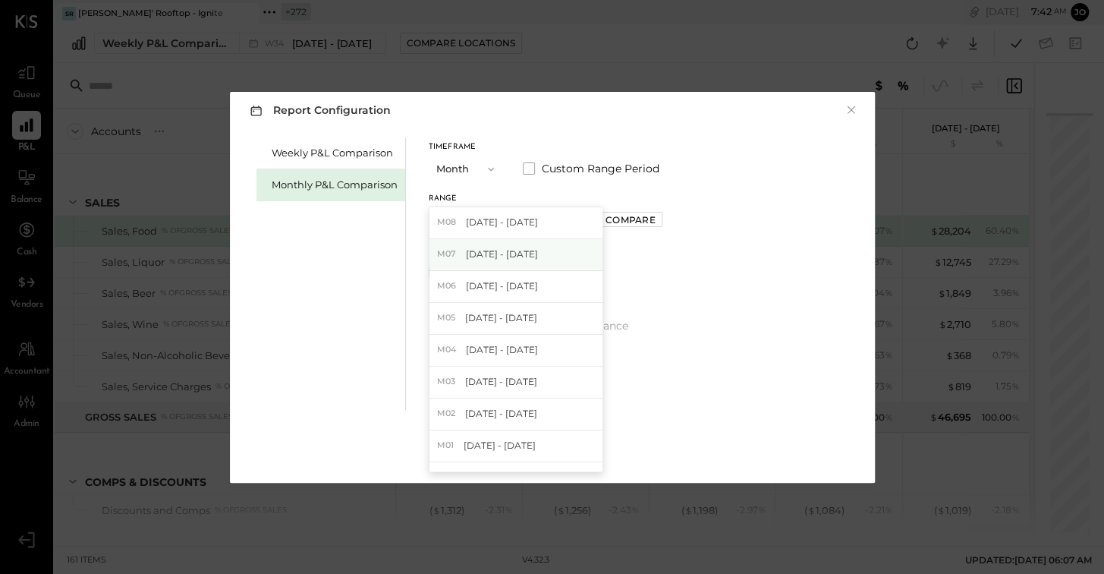
click at [521, 257] on span "[DATE] - [DATE]" at bounding box center [502, 253] width 72 height 13
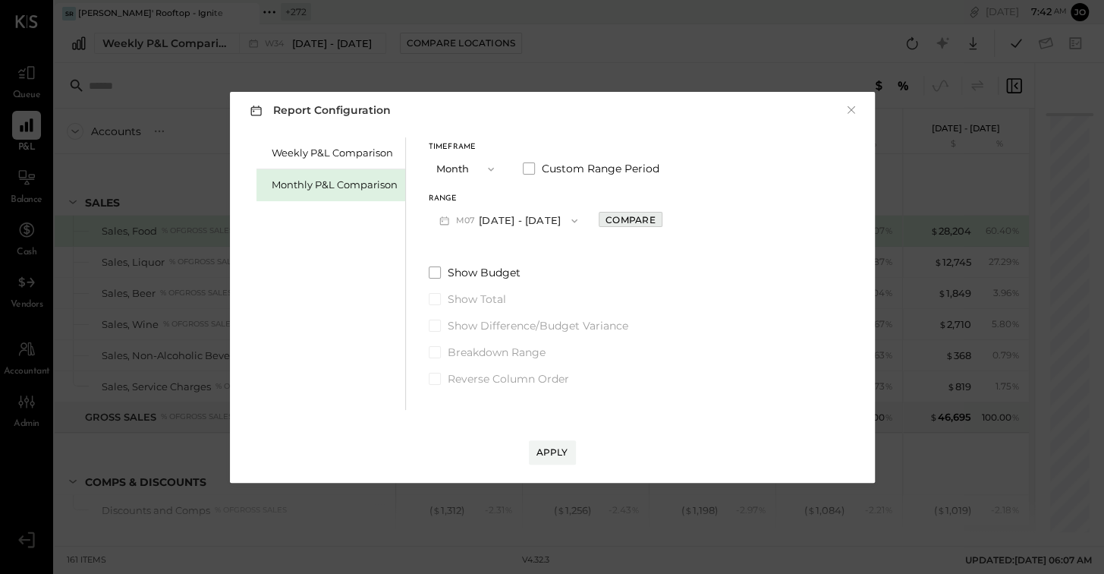
click at [618, 222] on div "Compare" at bounding box center [630, 219] width 49 height 13
click at [662, 222] on icon "button" at bounding box center [664, 220] width 4 height 8
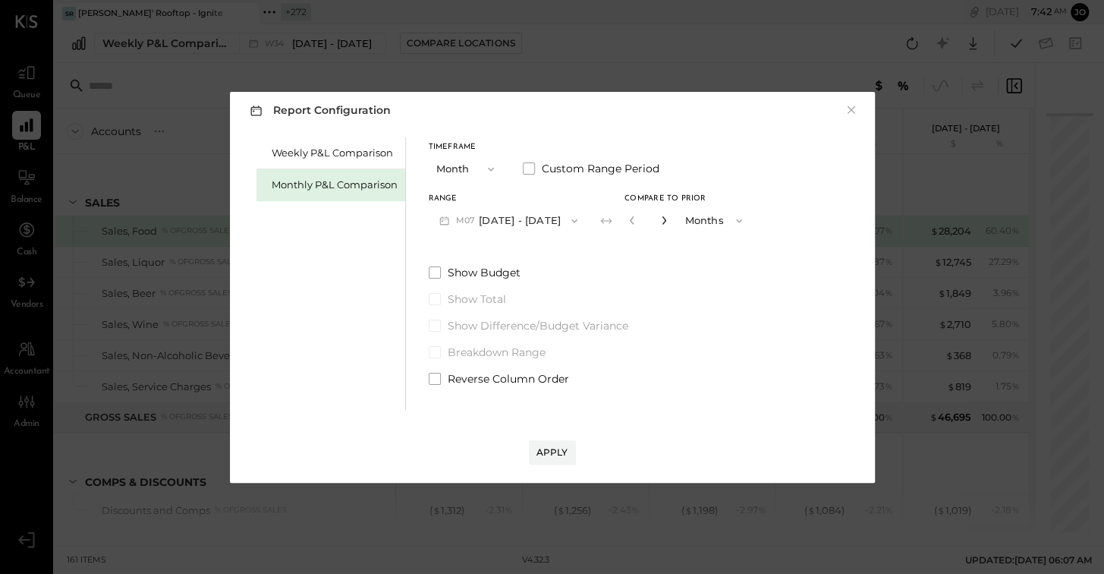
click at [662, 222] on icon "button" at bounding box center [664, 220] width 4 height 8
type input "*"
click at [558, 449] on div "Apply" at bounding box center [553, 451] width 32 height 13
